Goal: Task Accomplishment & Management: Complete application form

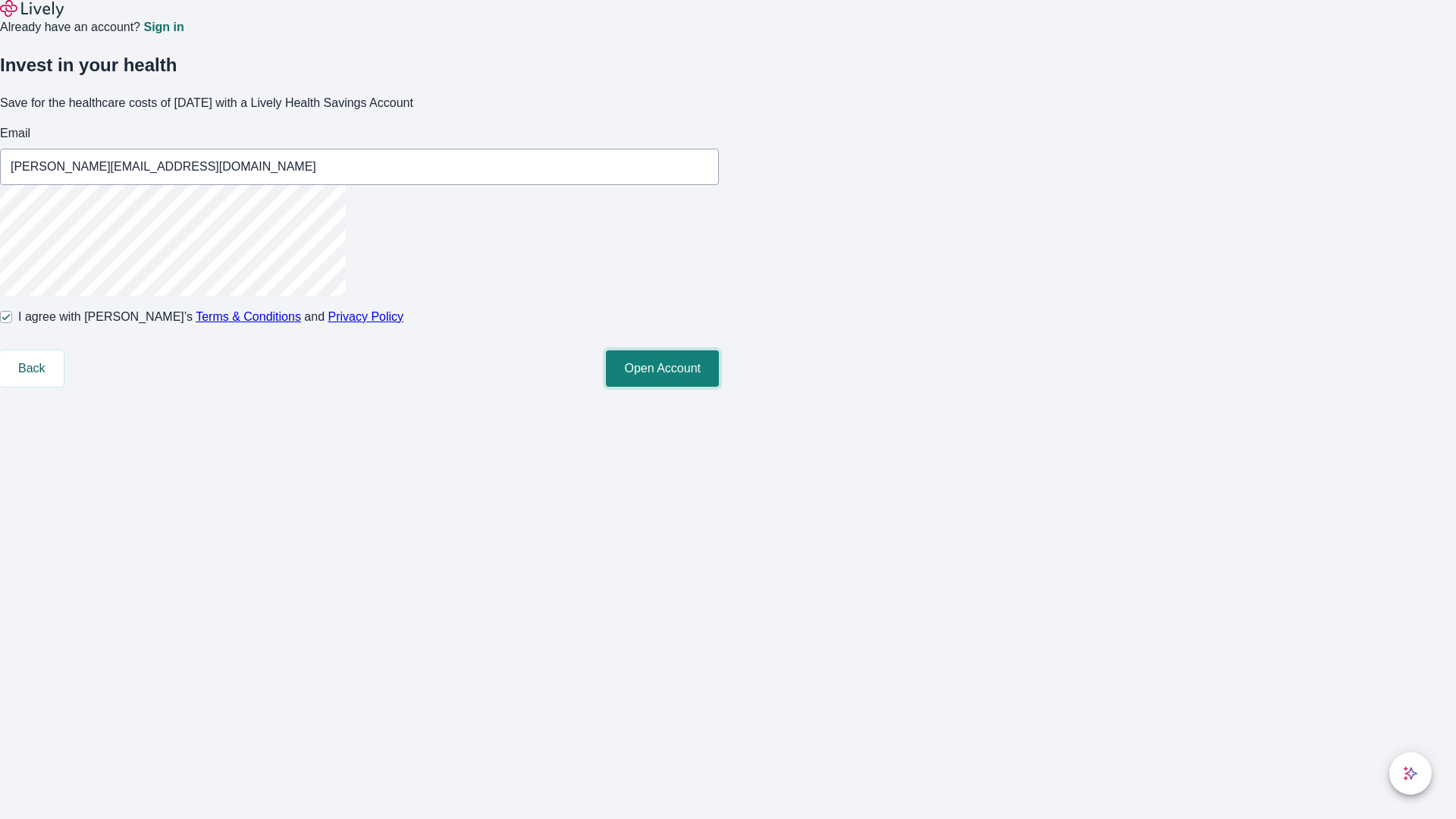
click at [719, 387] on button "Open Account" at bounding box center [662, 369] width 113 height 37
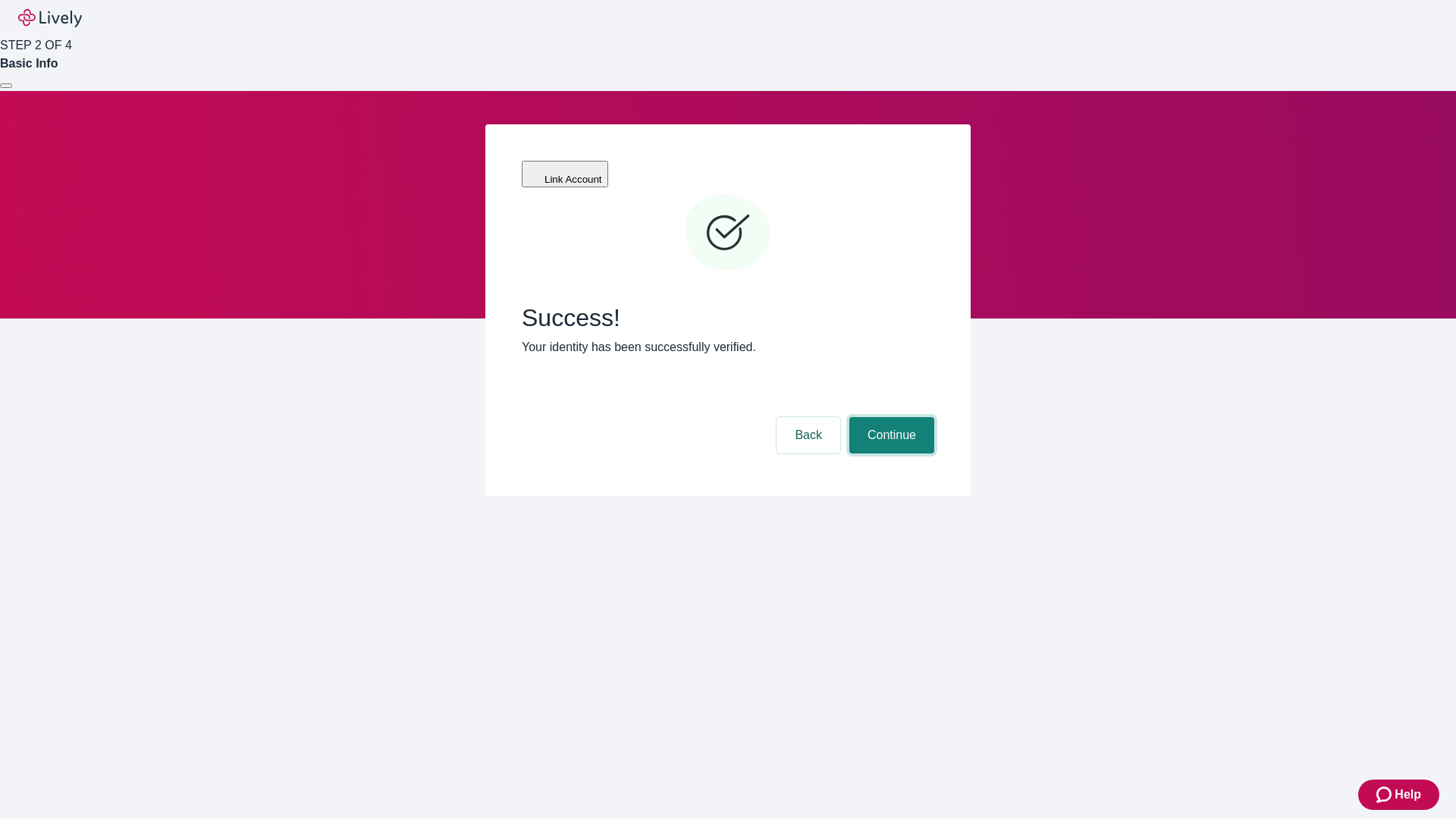
click at [890, 417] on button "Continue" at bounding box center [891, 435] width 85 height 37
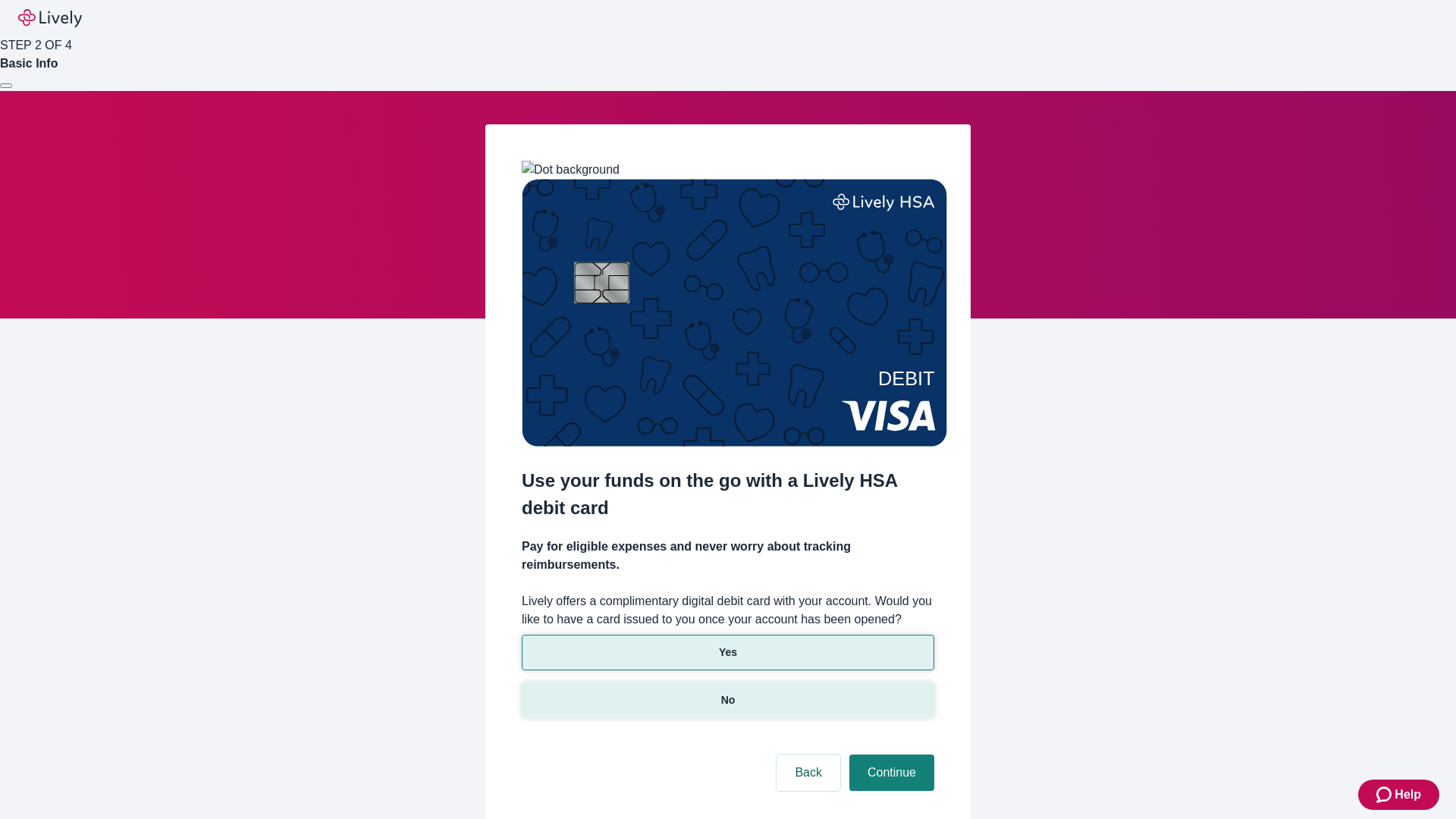
click at [727, 692] on p "No" at bounding box center [728, 700] width 14 height 16
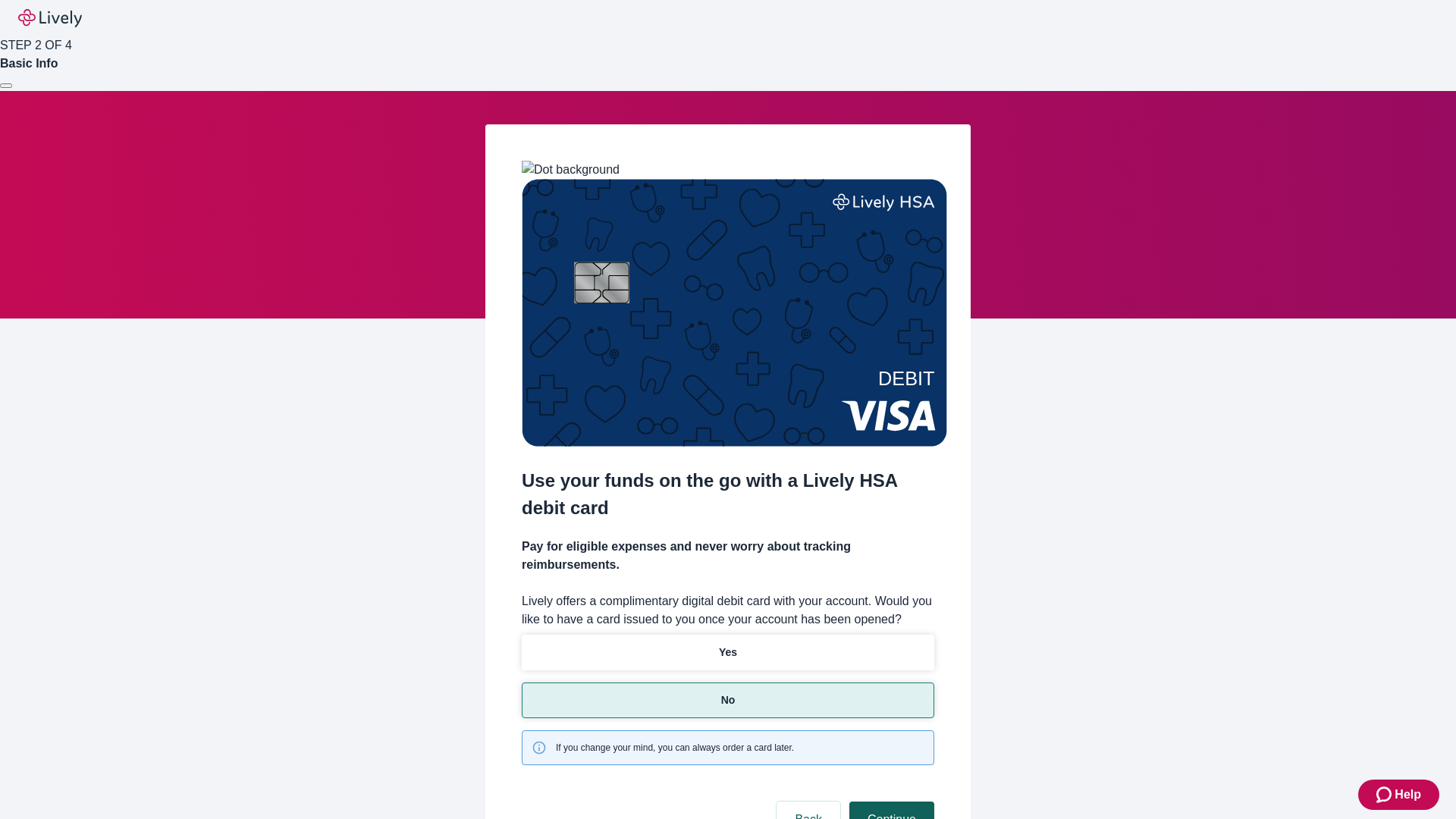
click at [890, 801] on button "Continue" at bounding box center [891, 820] width 85 height 37
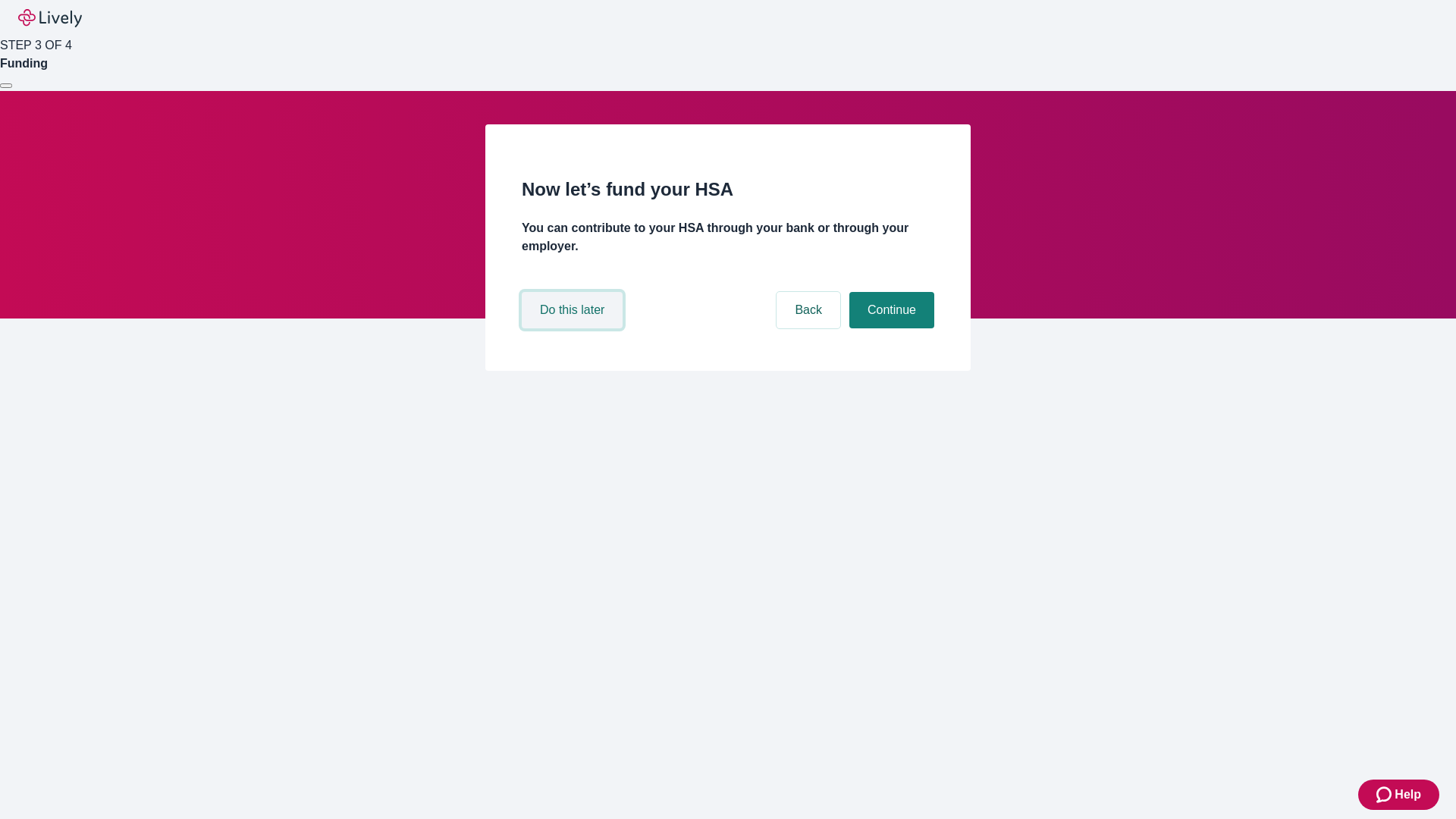
click at [574, 329] on button "Do this later" at bounding box center [572, 310] width 101 height 37
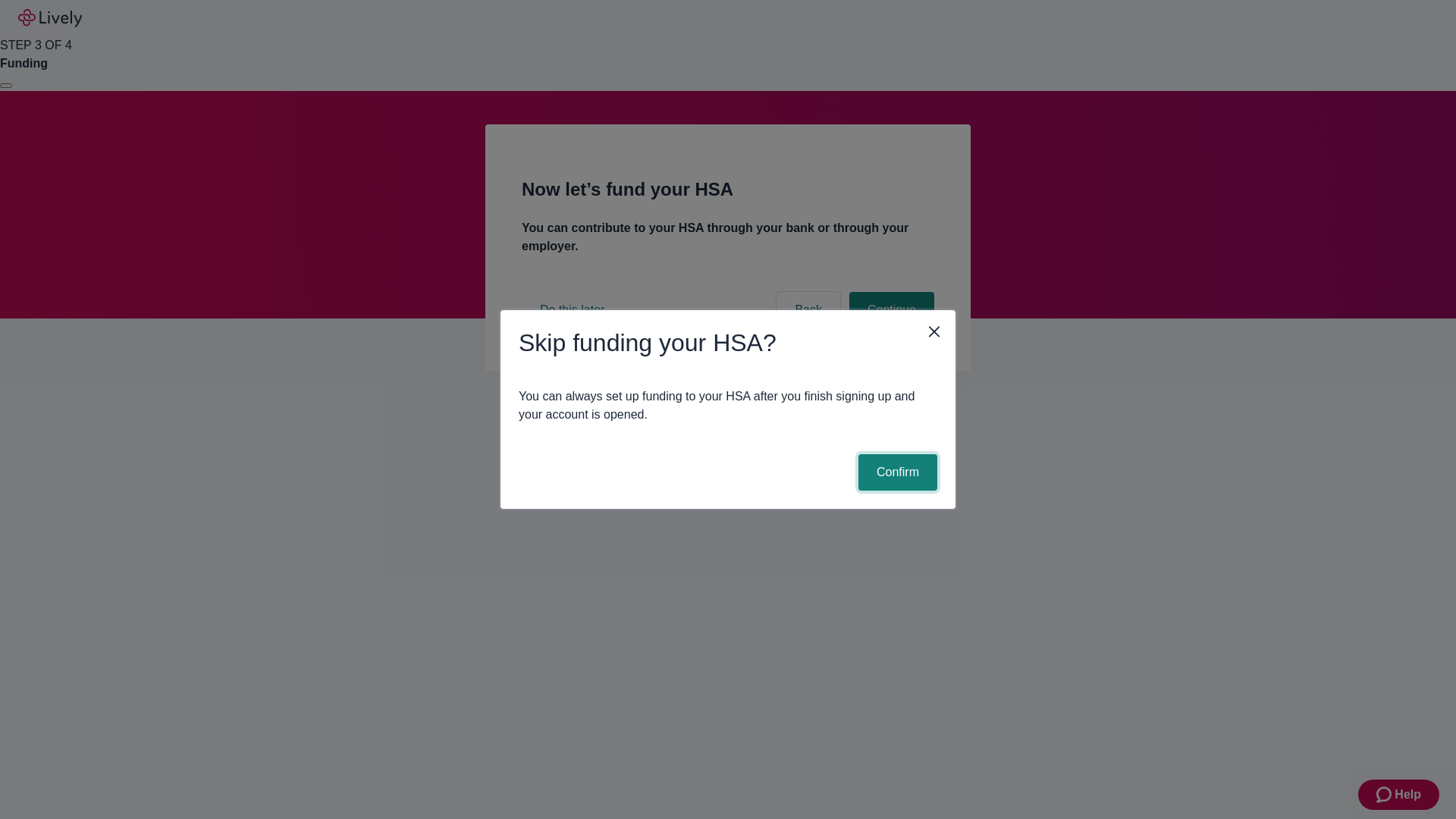
click at [896, 473] on button "Confirm" at bounding box center [897, 473] width 79 height 37
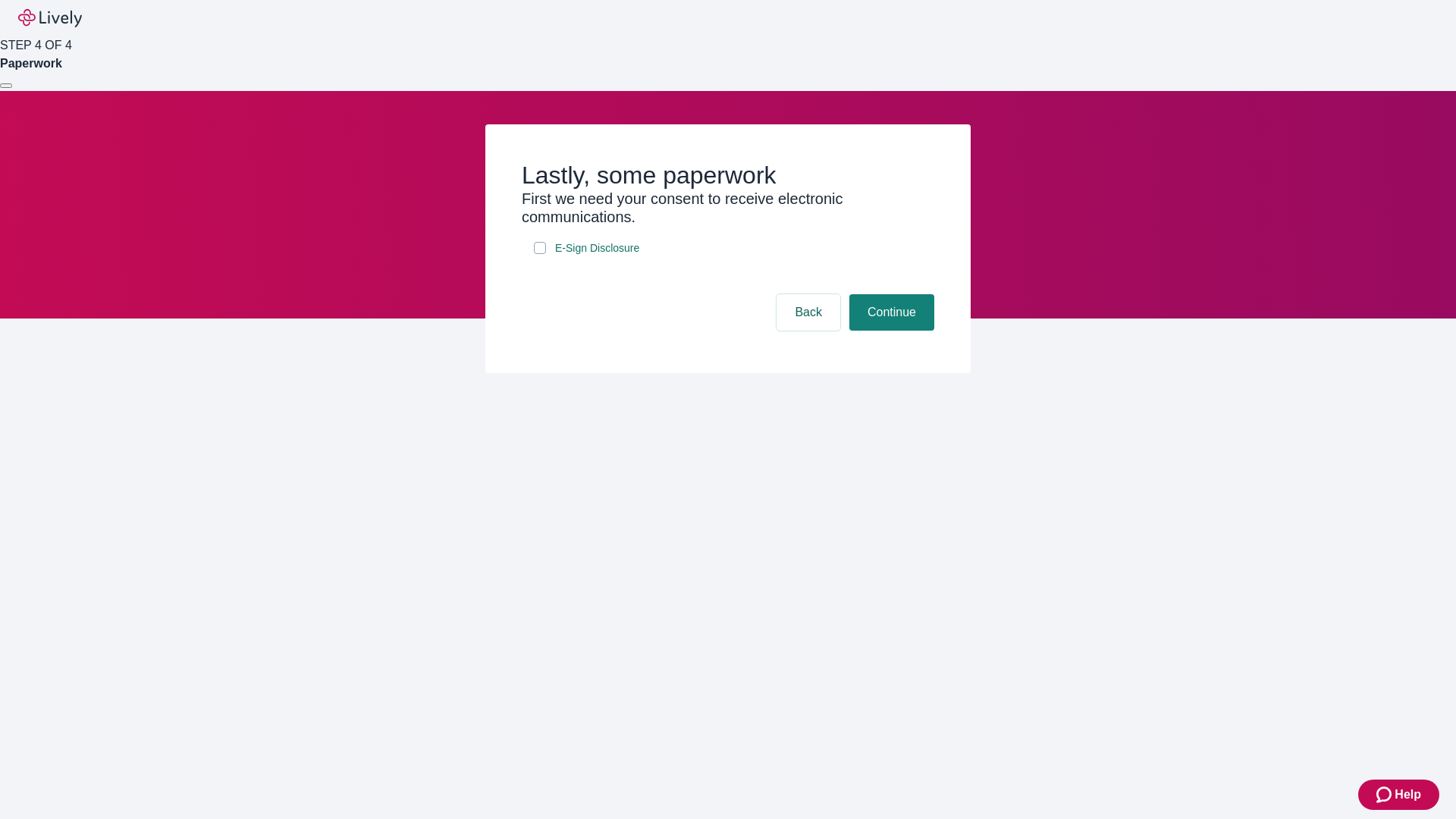
click at [540, 254] on input "E-Sign Disclosure" at bounding box center [540, 248] width 12 height 12
checkbox input "true"
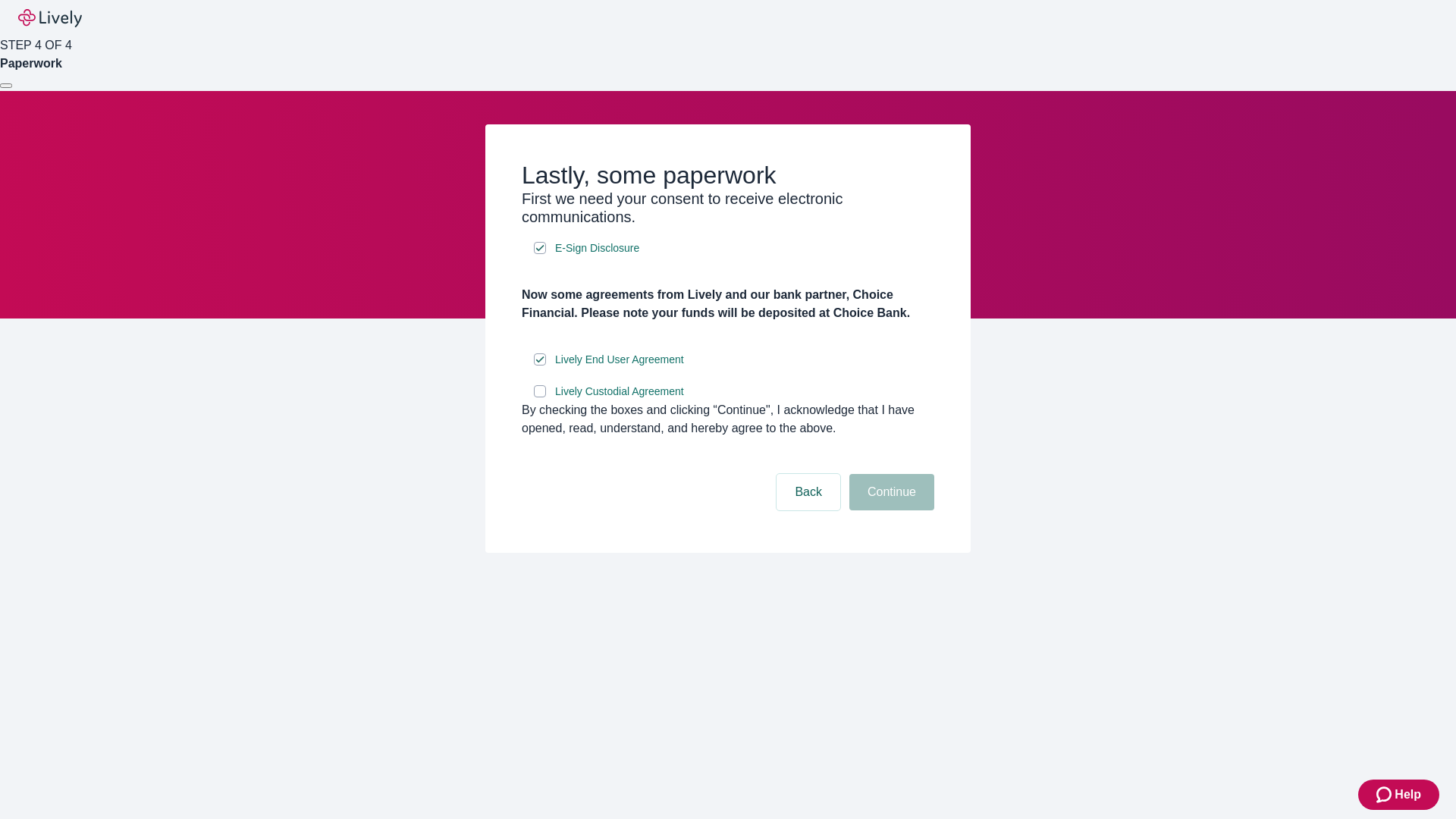
click at [540, 397] on input "Lively Custodial Agreement" at bounding box center [540, 391] width 12 height 12
checkbox input "true"
click at [890, 510] on button "Continue" at bounding box center [891, 493] width 85 height 37
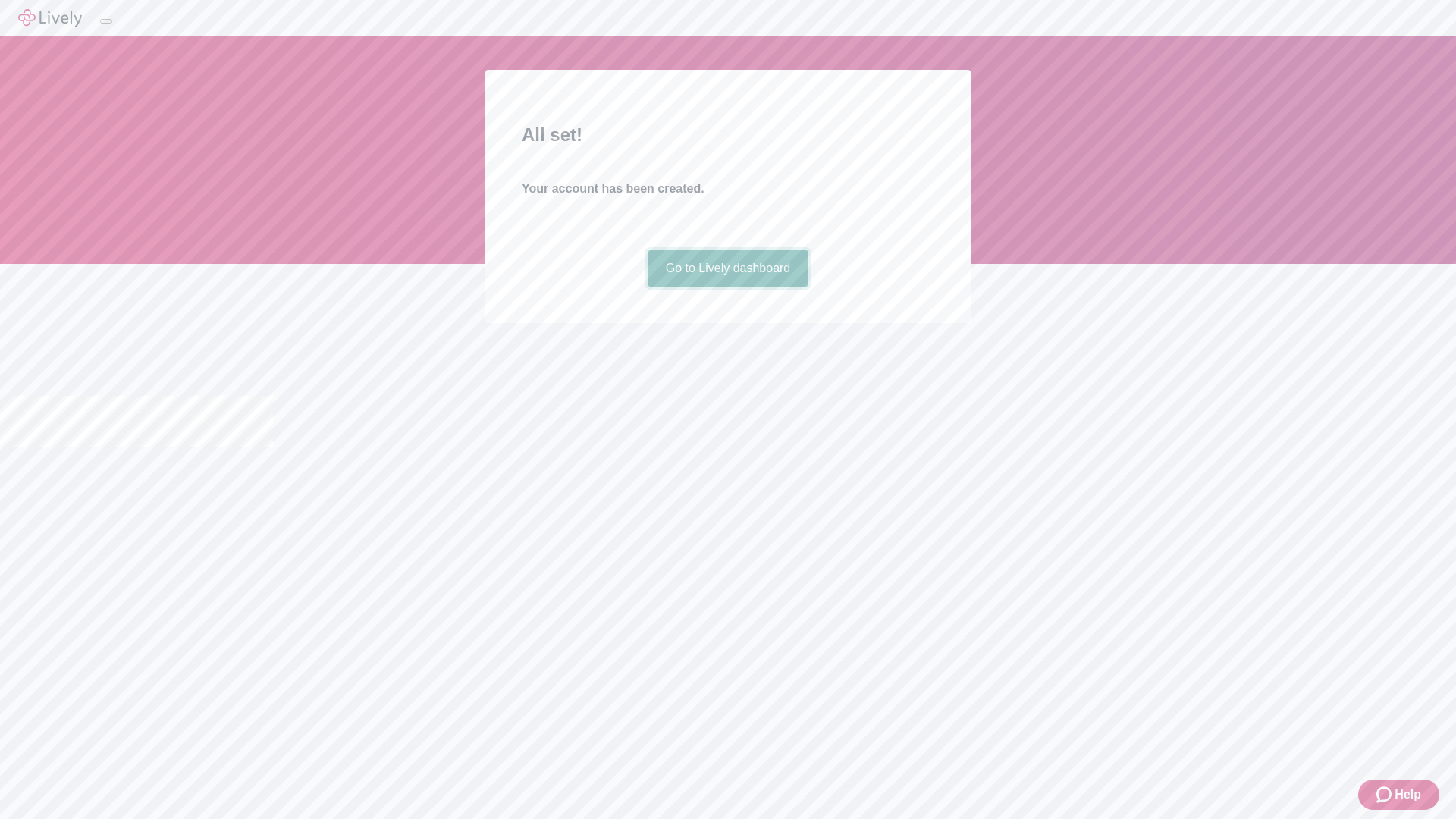
click at [727, 287] on link "Go to Lively dashboard" at bounding box center [729, 268] width 162 height 37
